Goal: Information Seeking & Learning: Learn about a topic

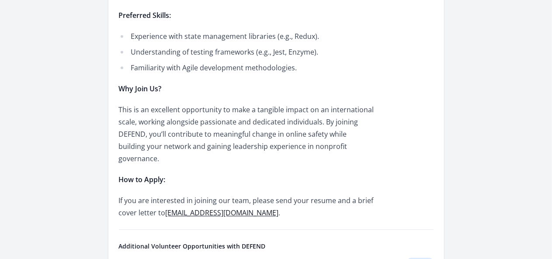
scroll to position [972, 0]
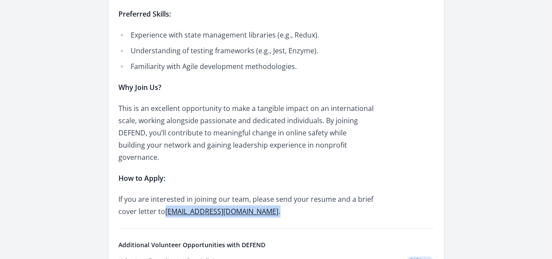
drag, startPoint x: 315, startPoint y: 121, endPoint x: 219, endPoint y: 111, distance: 96.2
click at [342, 193] on p "If you are interested in joining our team, please send your resume and a brief …" at bounding box center [247, 205] width 256 height 24
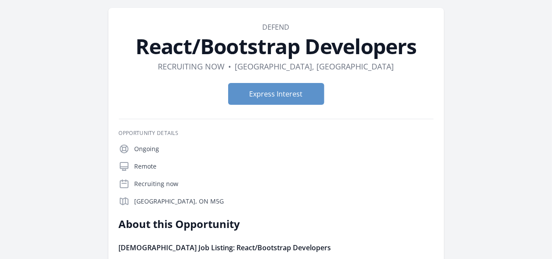
scroll to position [0, 0]
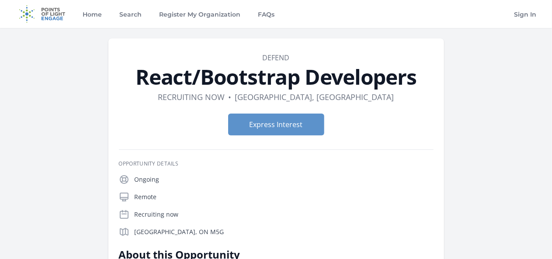
click at [119, 226] on div "Ongoing Remote Recruiting now Toronto, ON M5G" at bounding box center [276, 205] width 315 height 63
drag, startPoint x: 138, startPoint y: 80, endPoint x: 423, endPoint y: 79, distance: 285.3
click at [423, 79] on h1 "React/Bootstrap Developers" at bounding box center [276, 76] width 315 height 21
copy h1 "React/Bootstrap Developers"
click at [53, 14] on img at bounding box center [42, 14] width 56 height 28
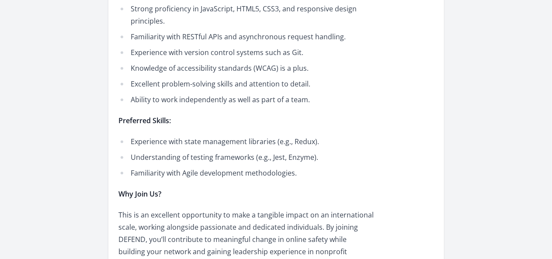
scroll to position [858, 0]
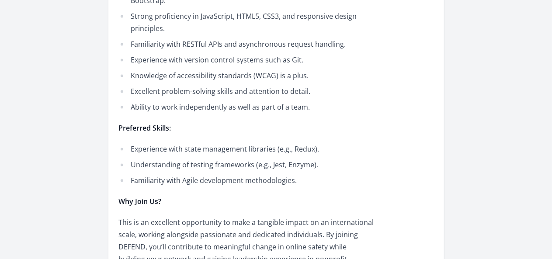
drag, startPoint x: 314, startPoint y: 226, endPoint x: 219, endPoint y: 223, distance: 94.4
copy p "hr@helpusdefend.com ."
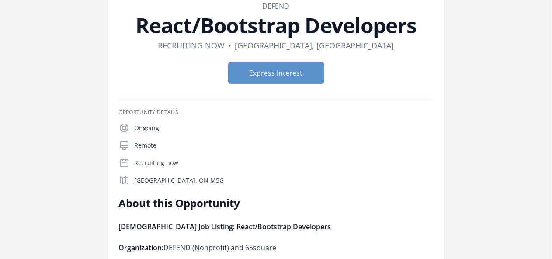
scroll to position [5, 0]
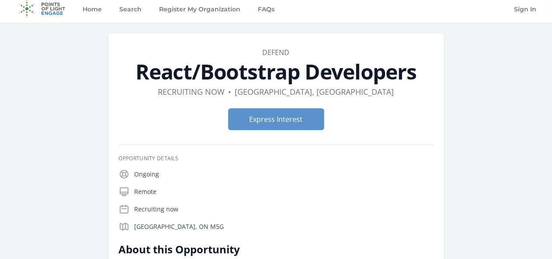
drag, startPoint x: 221, startPoint y: 207, endPoint x: 286, endPoint y: 205, distance: 64.7
copy p "DEFEND (Nonprofit)"
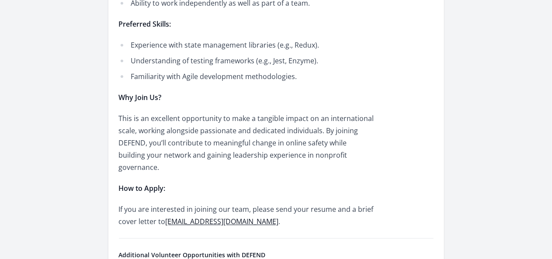
scroll to position [963, 0]
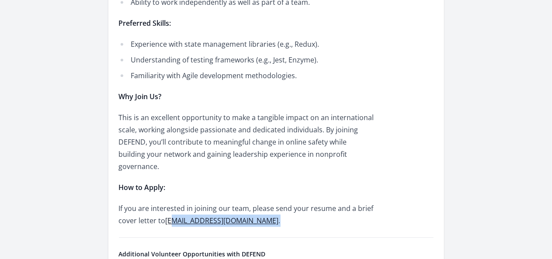
drag, startPoint x: 306, startPoint y: 119, endPoint x: 229, endPoint y: 122, distance: 77.0
click at [229, 202] on p "If you are interested in joining our team, please send your resume and a brief …" at bounding box center [247, 214] width 256 height 24
drag, startPoint x: 219, startPoint y: 123, endPoint x: 293, endPoint y: 125, distance: 73.9
click at [293, 202] on p "If you are interested in joining our team, please send your resume and a brief …" at bounding box center [247, 214] width 256 height 24
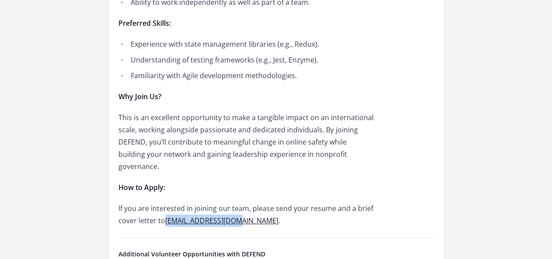
copy link "hr@helpusdefend.com"
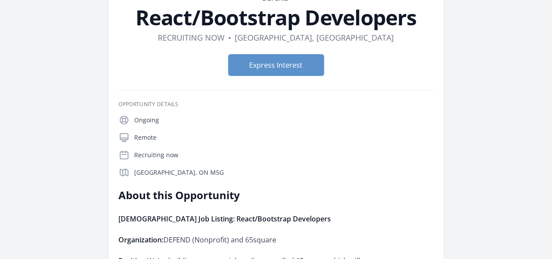
scroll to position [0, 0]
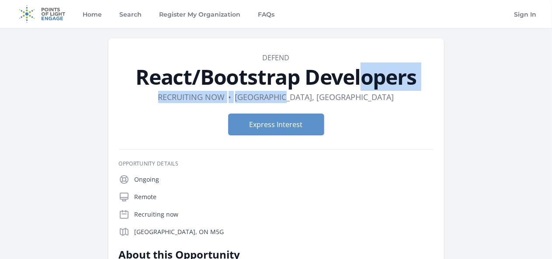
drag, startPoint x: 138, startPoint y: 79, endPoint x: 400, endPoint y: 93, distance: 263.0
click at [400, 93] on header "Organization DEFEND React/Bootstrap Developers Duration Recruiting now • Locati…" at bounding box center [276, 97] width 315 height 90
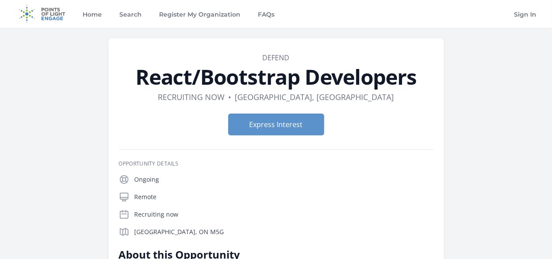
drag, startPoint x: 247, startPoint y: 191, endPoint x: 347, endPoint y: 186, distance: 99.7
copy strong "React/Bootstrap Developers"
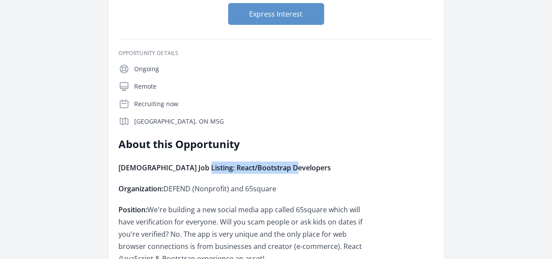
scroll to position [105, 0]
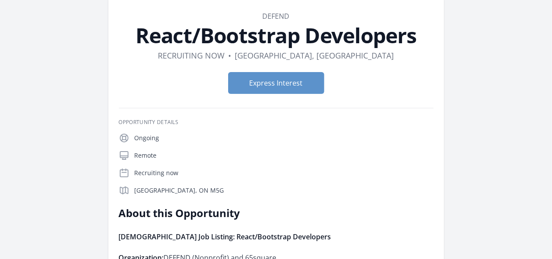
scroll to position [0, 0]
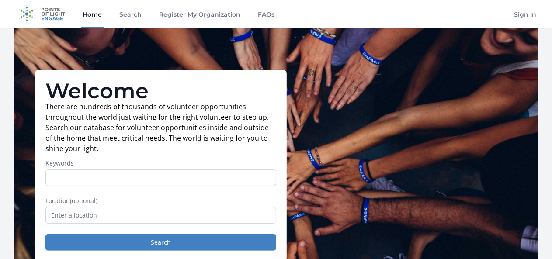
click at [89, 10] on link "Home" at bounding box center [92, 14] width 23 height 28
click at [61, 177] on input "Keywords" at bounding box center [160, 178] width 231 height 17
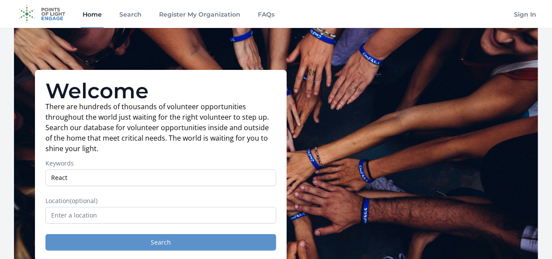
type input "React"
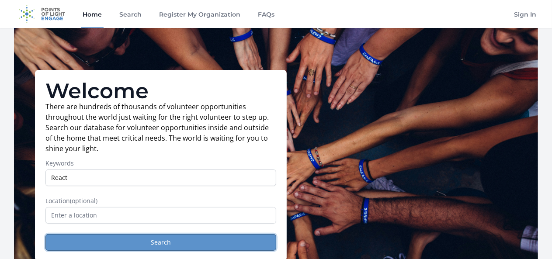
click at [164, 248] on button "Search" at bounding box center [160, 242] width 231 height 17
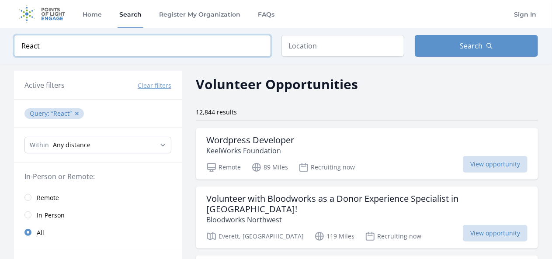
click at [50, 43] on input "React" at bounding box center [142, 46] width 257 height 22
type input "React js"
click button "submit" at bounding box center [0, 0] width 0 height 0
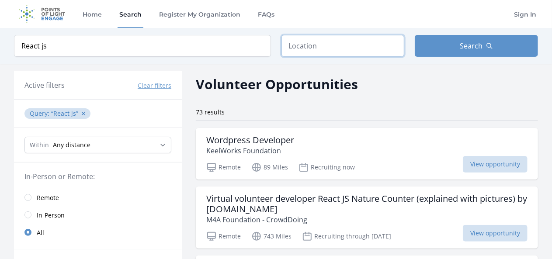
click at [301, 44] on input "text" at bounding box center [342, 46] width 123 height 22
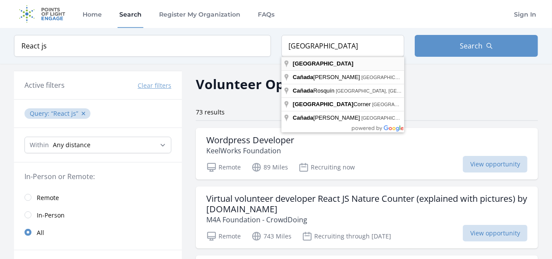
type input "Canada"
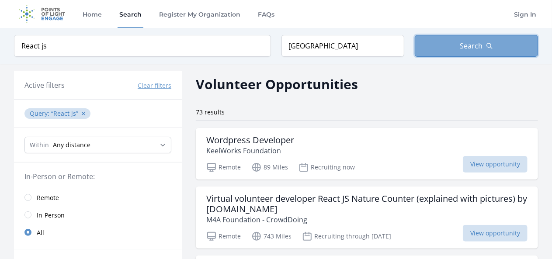
click at [436, 52] on button "Search" at bounding box center [476, 46] width 123 height 22
click at [464, 42] on span "Search" at bounding box center [471, 46] width 23 height 10
click at [532, 50] on button "Search" at bounding box center [476, 46] width 123 height 22
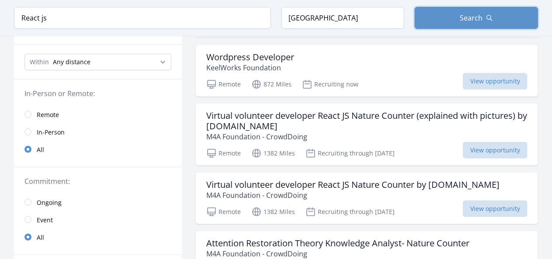
scroll to position [87, 0]
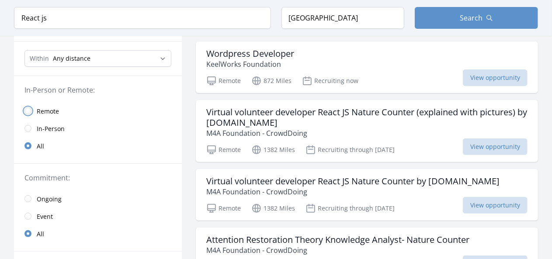
click at [30, 108] on input "radio" at bounding box center [27, 110] width 7 height 7
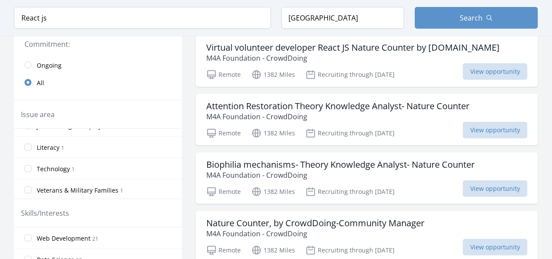
scroll to position [142, 0]
click at [28, 165] on input "Technology 1" at bounding box center [27, 168] width 7 height 7
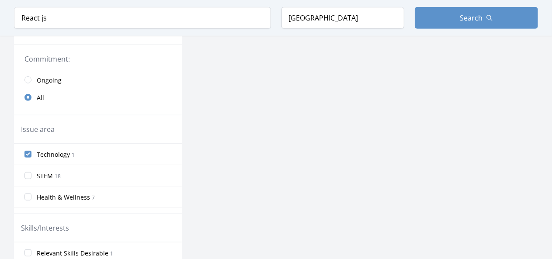
scroll to position [217, 0]
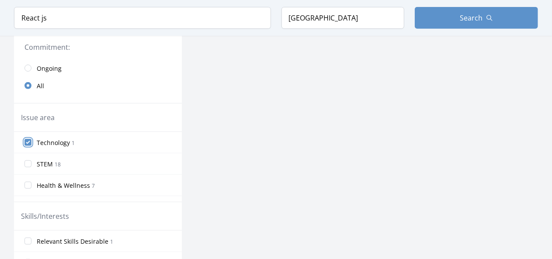
click at [30, 142] on input "Technology 1" at bounding box center [27, 142] width 7 height 7
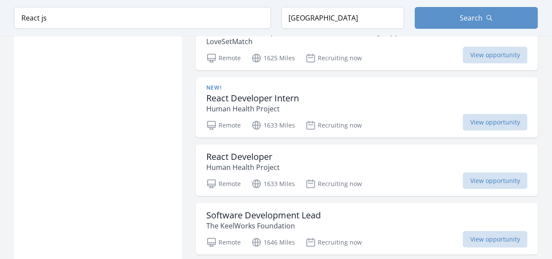
scroll to position [1817, 0]
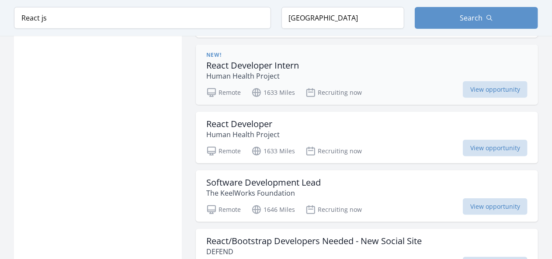
click at [247, 71] on h3 "React Developer Intern" at bounding box center [252, 65] width 93 height 10
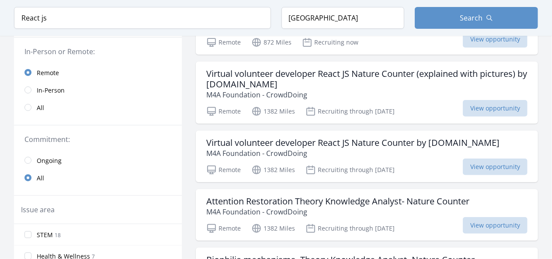
scroll to position [0, 0]
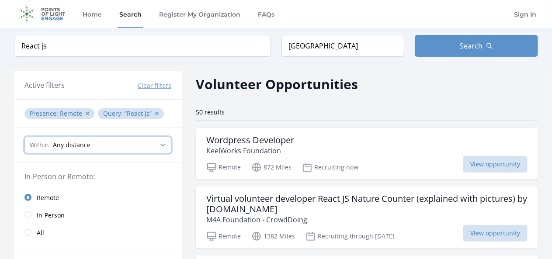
click at [71, 143] on select "Any distance , 5 Miles , 20 Miles , 50 Miles , 100 Miles" at bounding box center [97, 145] width 147 height 17
select select "160934"
click at [24, 137] on select "Any distance , 5 Miles , 20 Miles , 50 Miles , 100 Miles" at bounding box center [97, 145] width 147 height 17
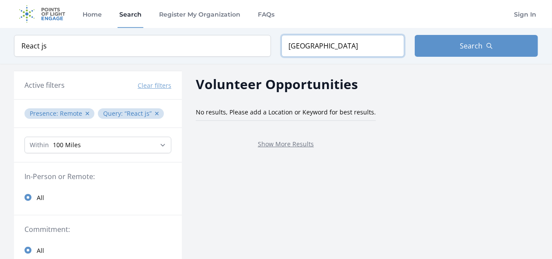
click at [349, 41] on input "Canada" at bounding box center [342, 46] width 123 height 22
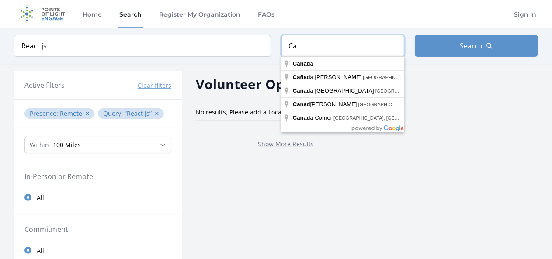
type input "C"
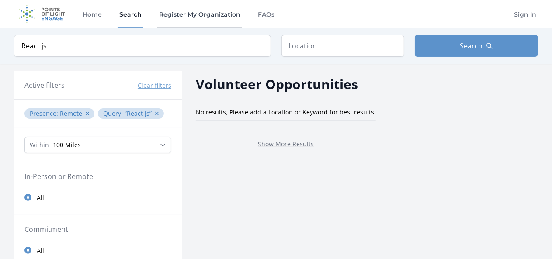
click at [204, 16] on link "Register My Organization" at bounding box center [199, 14] width 85 height 28
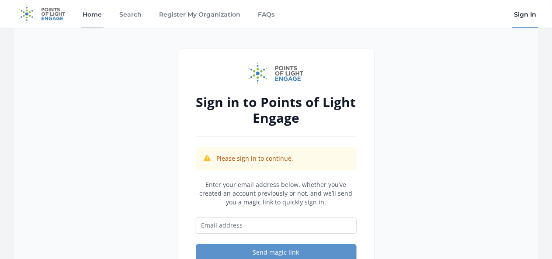
click at [89, 16] on link "Home" at bounding box center [92, 14] width 23 height 28
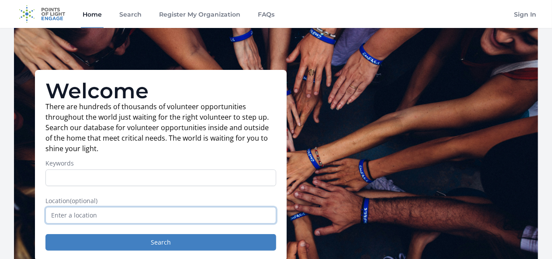
click at [69, 222] on input "text" at bounding box center [160, 215] width 231 height 17
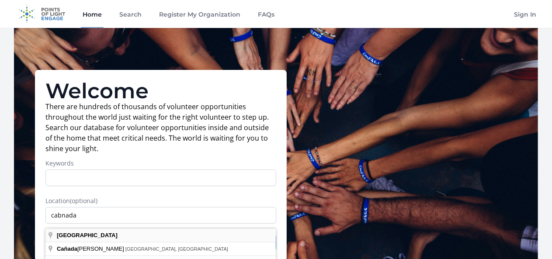
type input "Canada"
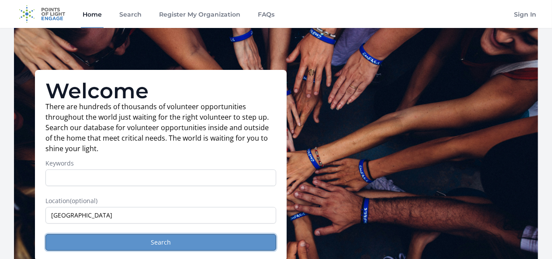
click at [142, 247] on button "Search" at bounding box center [160, 242] width 231 height 17
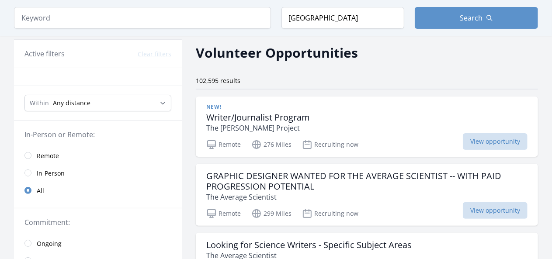
scroll to position [28, 0]
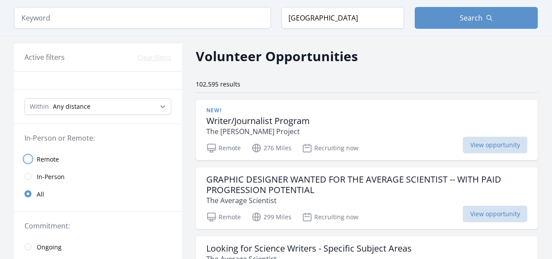
click at [25, 159] on input "radio" at bounding box center [27, 159] width 7 height 7
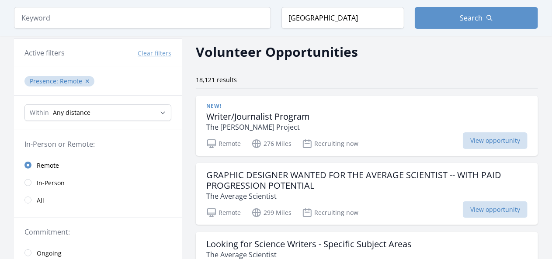
scroll to position [9, 0]
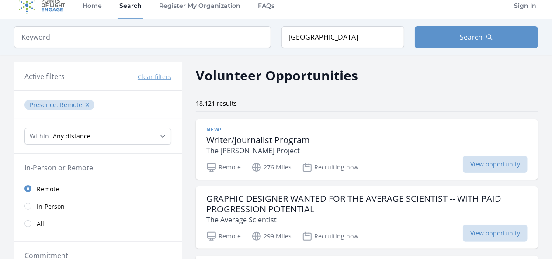
click at [69, 48] on div "Keyword Location Canada Search" at bounding box center [276, 37] width 552 height 36
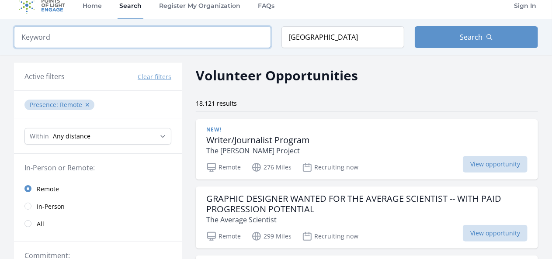
click at [51, 39] on input "search" at bounding box center [142, 37] width 257 height 22
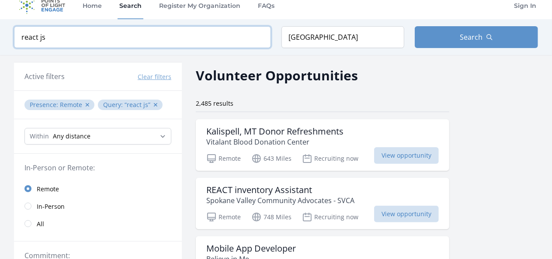
type input "react js"
click button "submit" at bounding box center [0, 0] width 0 height 0
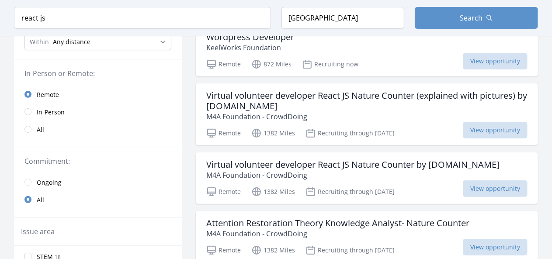
scroll to position [114, 0]
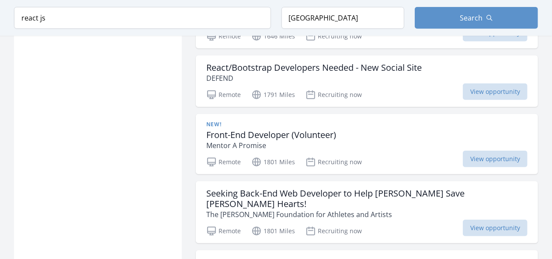
scroll to position [2000, 0]
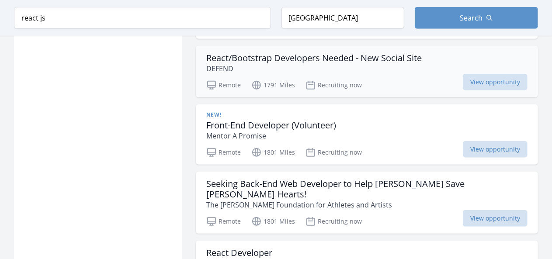
click at [258, 63] on h3 "React/Bootstrap Developers Needed - New Social Site" at bounding box center [313, 58] width 215 height 10
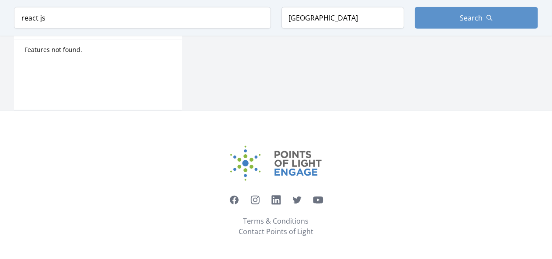
scroll to position [506, 0]
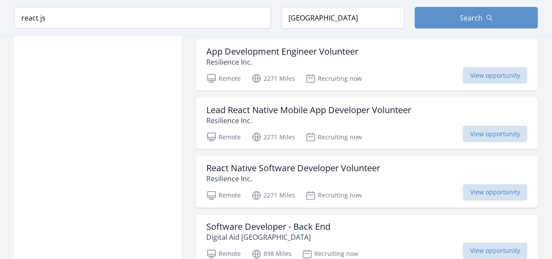
scroll to position [2283, 0]
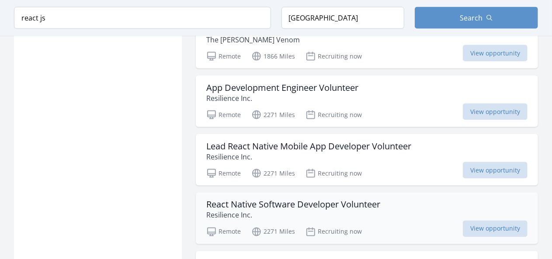
click at [253, 206] on h3 "React Native Software Developer Volunteer" at bounding box center [293, 205] width 174 height 10
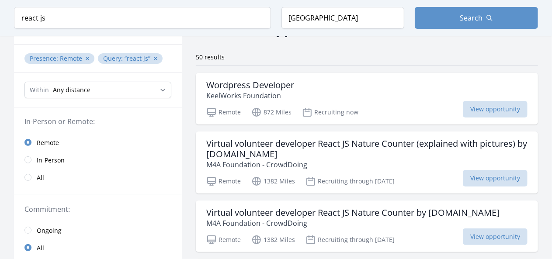
scroll to position [19, 0]
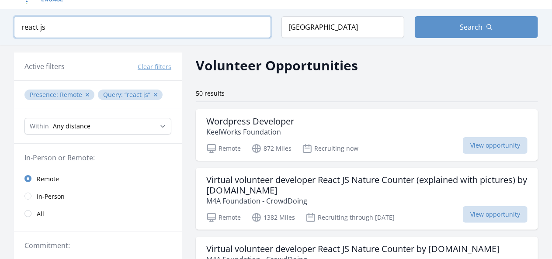
click at [84, 24] on input "react js" at bounding box center [142, 27] width 257 height 22
type input "r"
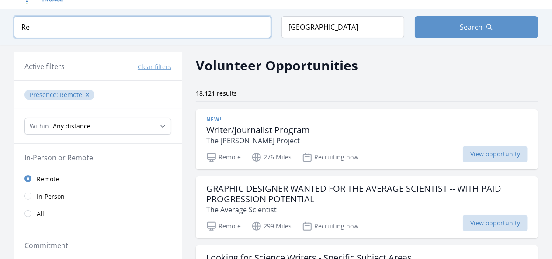
type input "R"
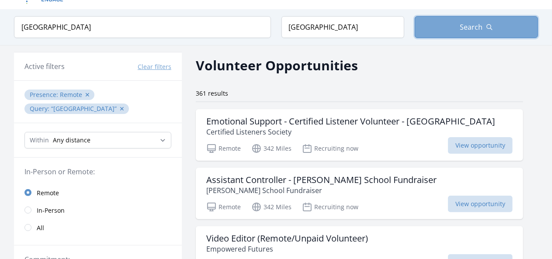
click at [475, 24] on span "Search" at bounding box center [471, 27] width 23 height 10
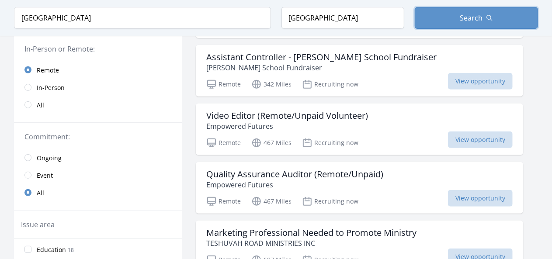
scroll to position [147, 0]
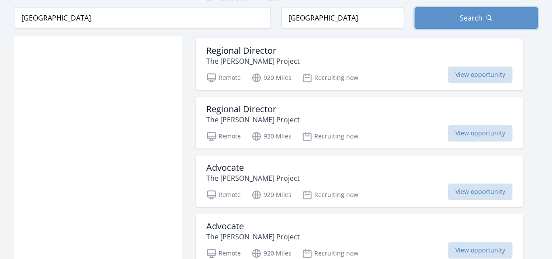
scroll to position [1147, 0]
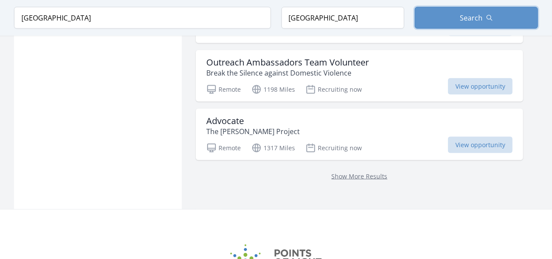
scroll to position [2328, 0]
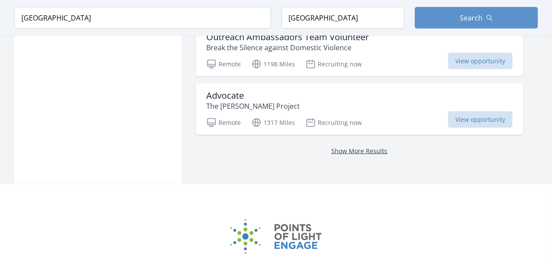
click at [364, 147] on link "Show More Results" at bounding box center [360, 151] width 56 height 8
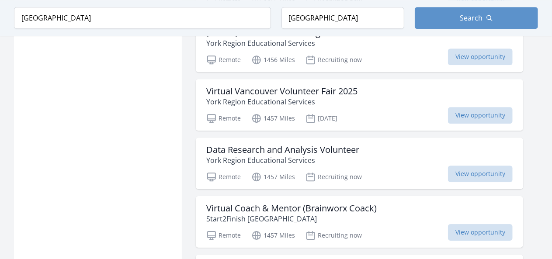
scroll to position [2941, 0]
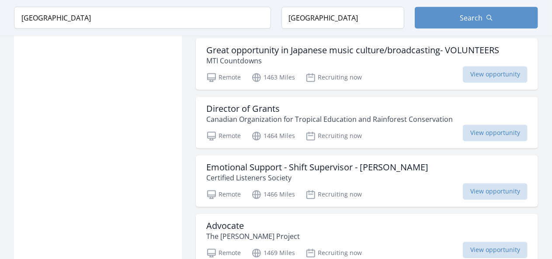
scroll to position [4203, 0]
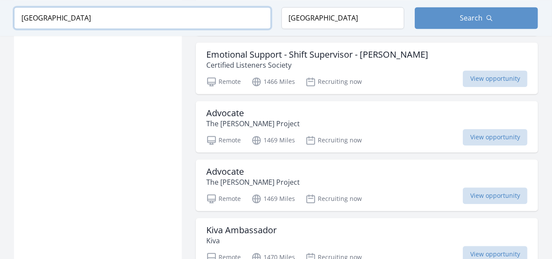
click at [22, 17] on input "Canada" at bounding box center [142, 18] width 257 height 22
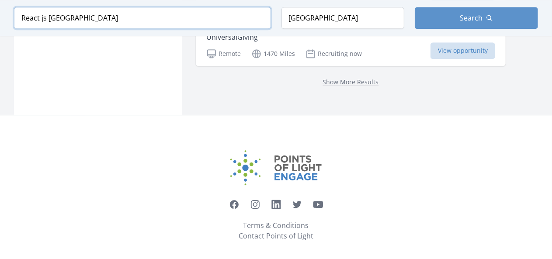
type input "React js Canada"
click button "submit" at bounding box center [0, 0] width 0 height 0
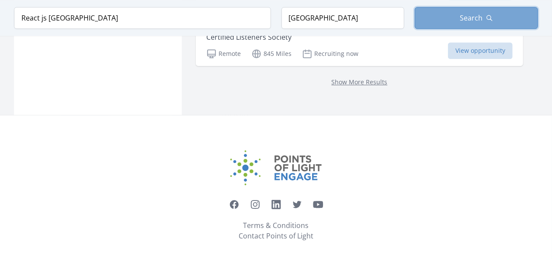
drag, startPoint x: 481, startPoint y: 23, endPoint x: 485, endPoint y: 27, distance: 4.9
click at [485, 27] on button "Search" at bounding box center [476, 18] width 123 height 22
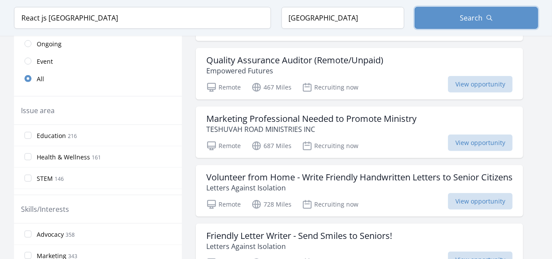
scroll to position [261, 0]
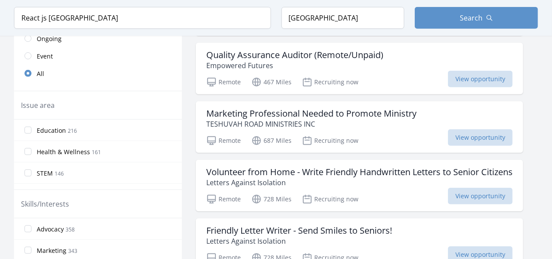
click at [31, 170] on label "STEM 146" at bounding box center [98, 172] width 168 height 17
click at [31, 170] on input "STEM 146" at bounding box center [27, 173] width 7 height 7
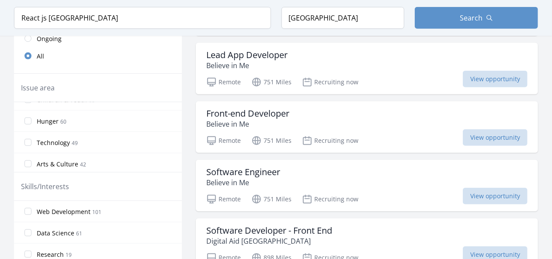
scroll to position [105, 0]
click at [29, 133] on input "Technology 49" at bounding box center [27, 136] width 7 height 7
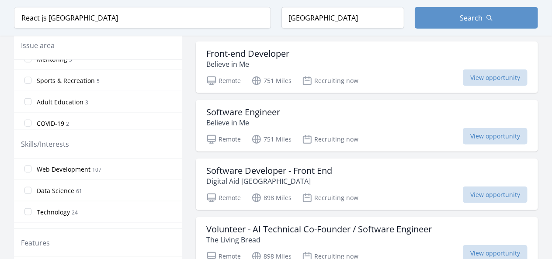
scroll to position [291, 0]
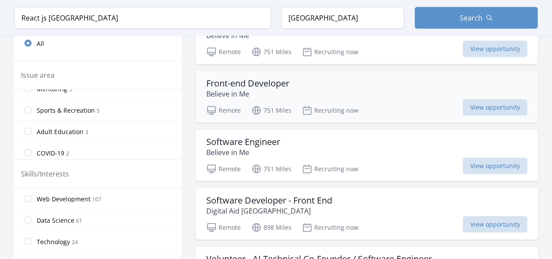
click at [254, 78] on h3 "Front-end Developer" at bounding box center [247, 83] width 83 height 10
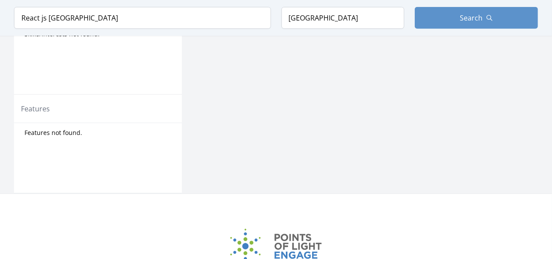
scroll to position [454, 0]
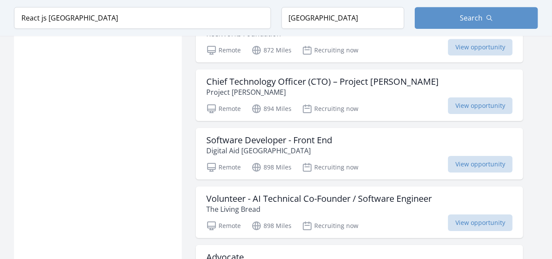
scroll to position [1409, 0]
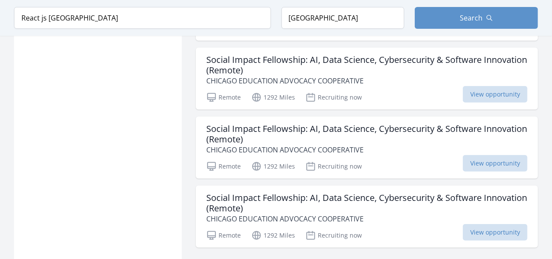
scroll to position [3464, 0]
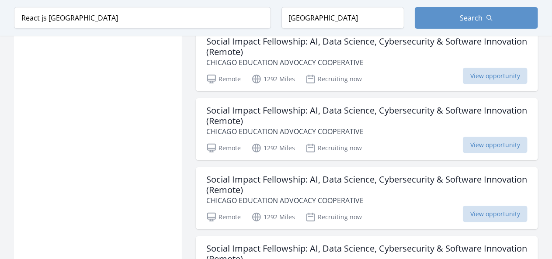
scroll to position [3458, 0]
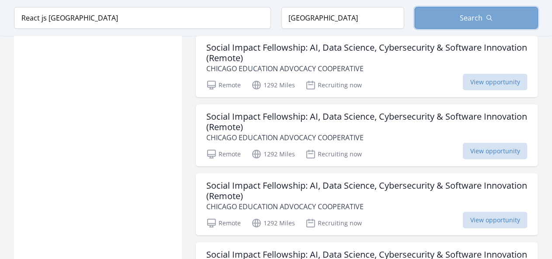
click at [471, 14] on span "Search" at bounding box center [471, 18] width 23 height 10
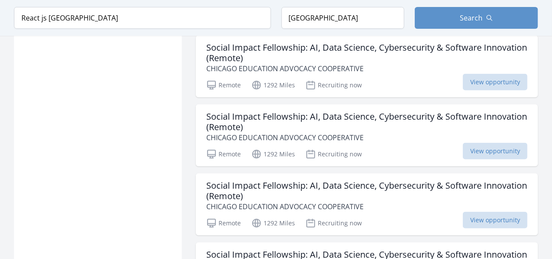
drag, startPoint x: 550, startPoint y: 178, endPoint x: 548, endPoint y: 203, distance: 25.4
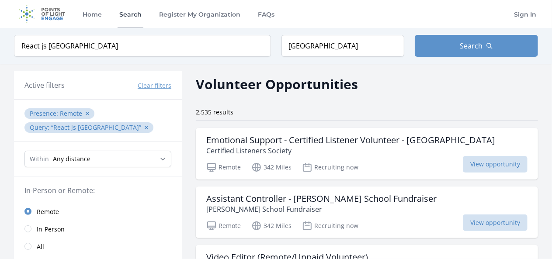
click at [133, 14] on link "Search" at bounding box center [131, 14] width 26 height 28
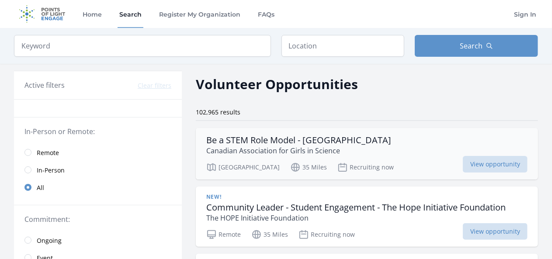
click at [256, 135] on h3 "Be a STEM Role Model - Vancouver" at bounding box center [298, 140] width 185 height 10
click at [30, 151] on input "radio" at bounding box center [27, 152] width 7 height 7
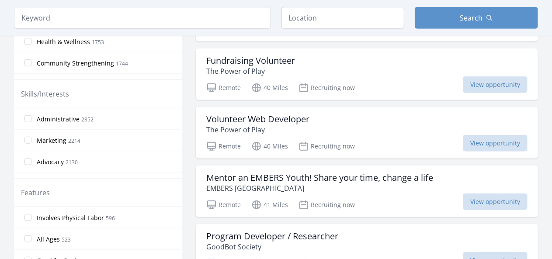
scroll to position [313, 0]
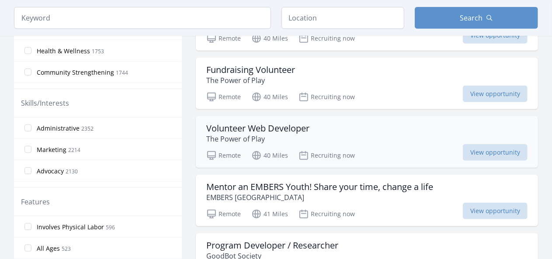
click at [247, 130] on h3 "Volunteer Web Developer" at bounding box center [257, 128] width 103 height 10
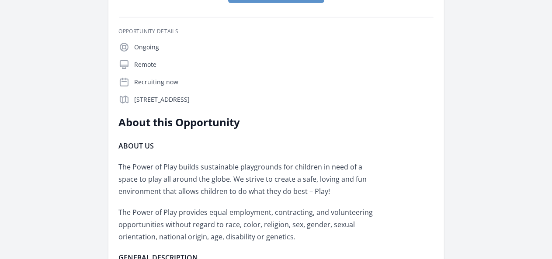
scroll to position [132, 0]
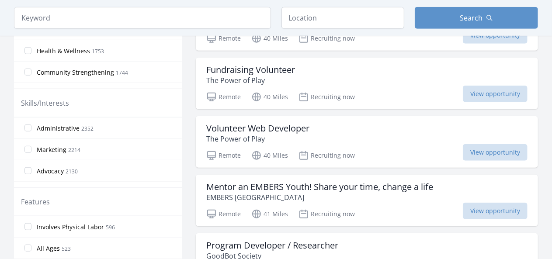
scroll to position [429, 0]
